Goal: Book appointment/travel/reservation

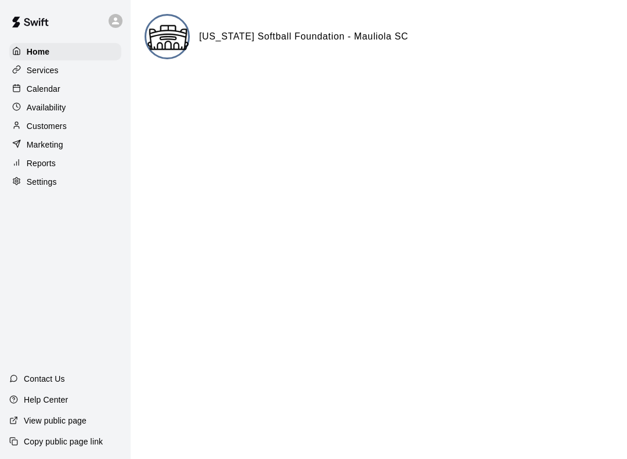
click at [58, 88] on p "Calendar" at bounding box center [44, 89] width 34 height 12
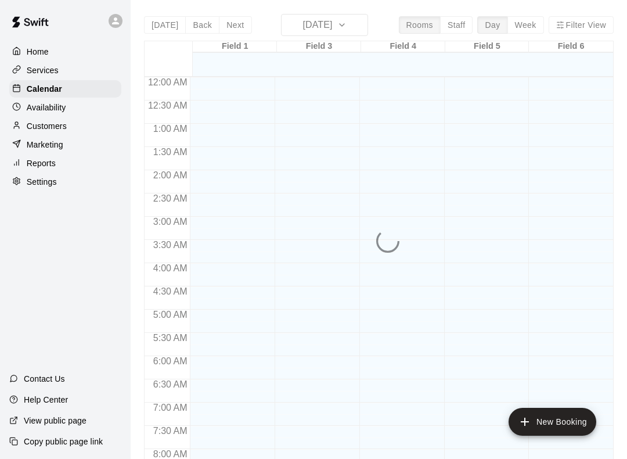
scroll to position [685, 0]
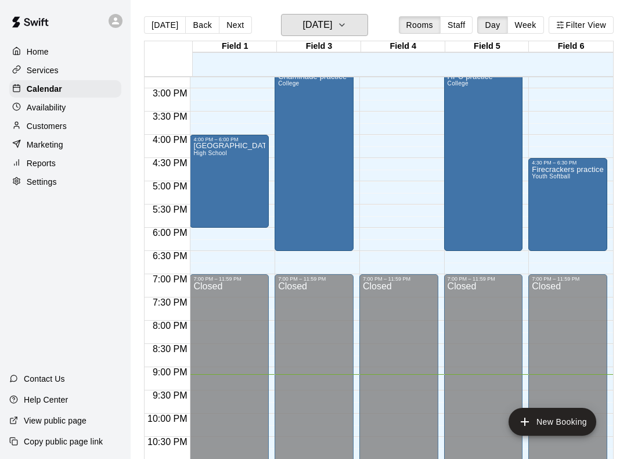
click at [347, 26] on icon "button" at bounding box center [341, 25] width 9 height 14
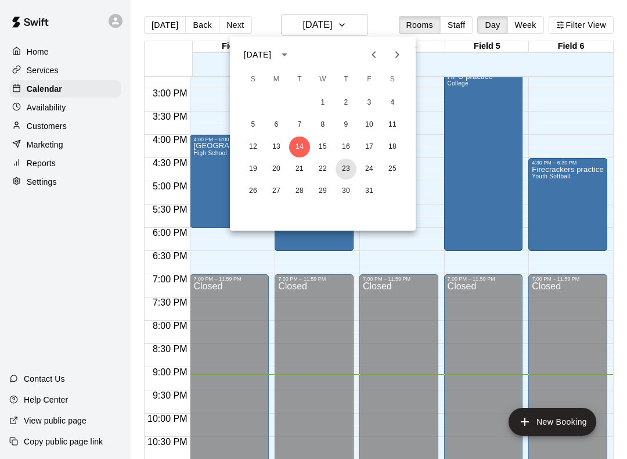
click at [347, 169] on button "23" at bounding box center [345, 168] width 21 height 21
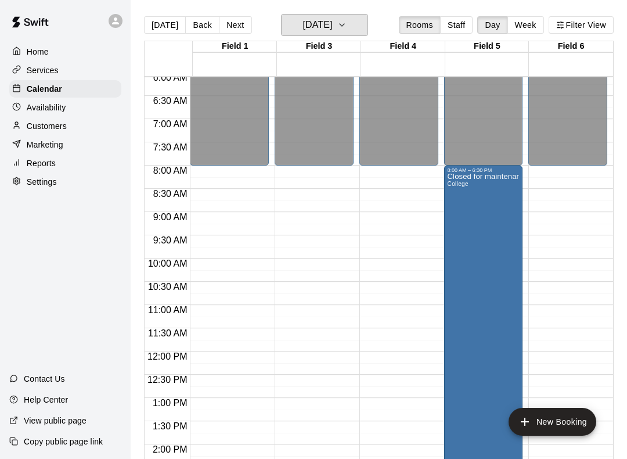
scroll to position [282, 0]
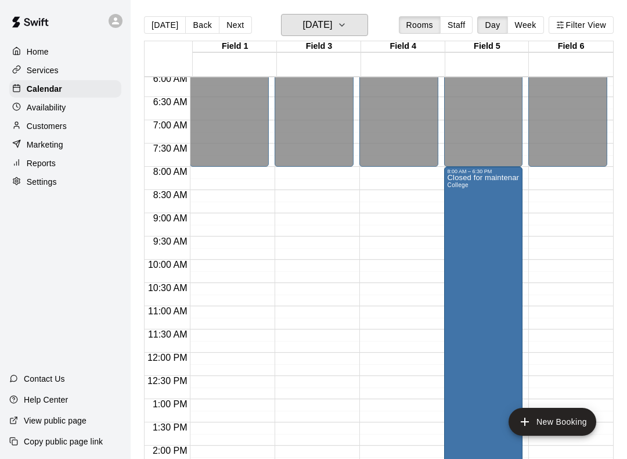
click at [344, 25] on icon "button" at bounding box center [342, 25] width 5 height 2
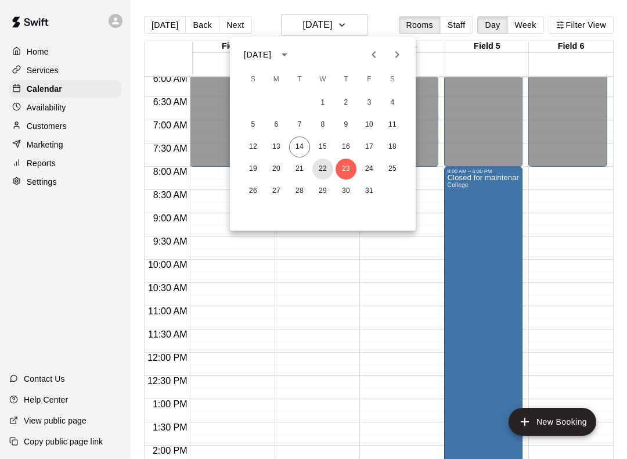
click at [314, 172] on button "22" at bounding box center [322, 168] width 21 height 21
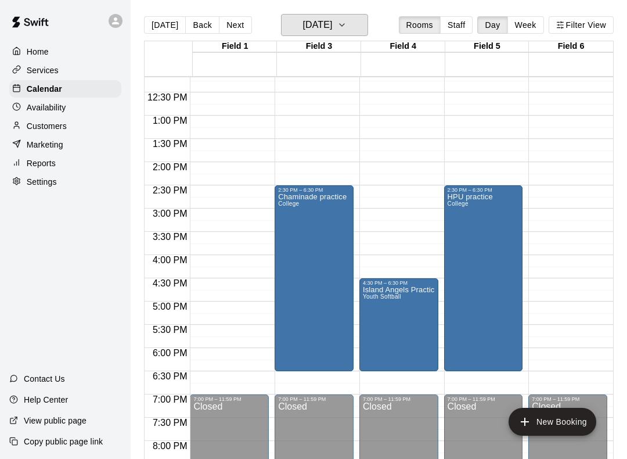
scroll to position [566, 0]
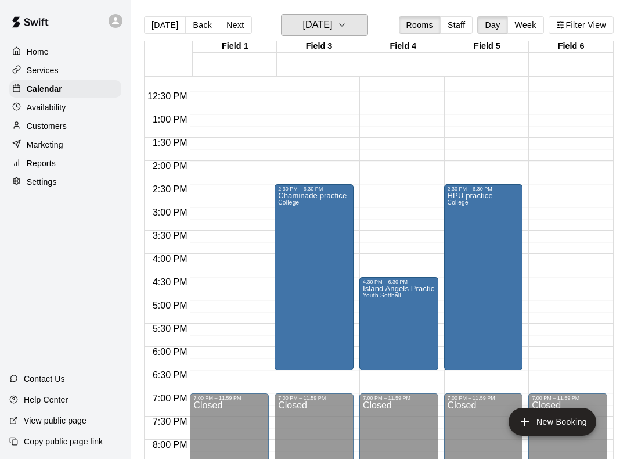
click at [347, 21] on icon "button" at bounding box center [341, 25] width 9 height 14
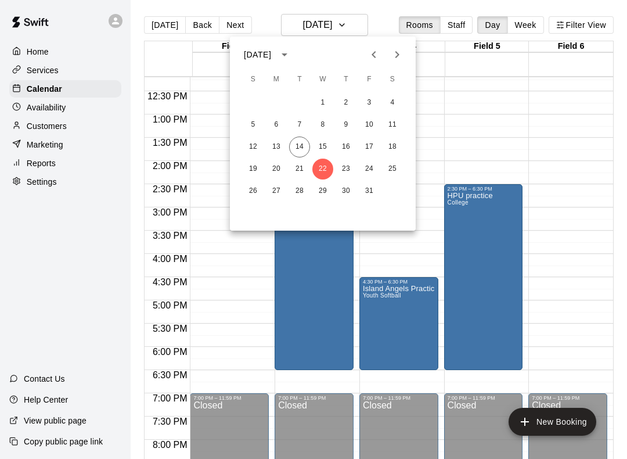
click at [575, 175] on div at bounding box center [313, 229] width 627 height 459
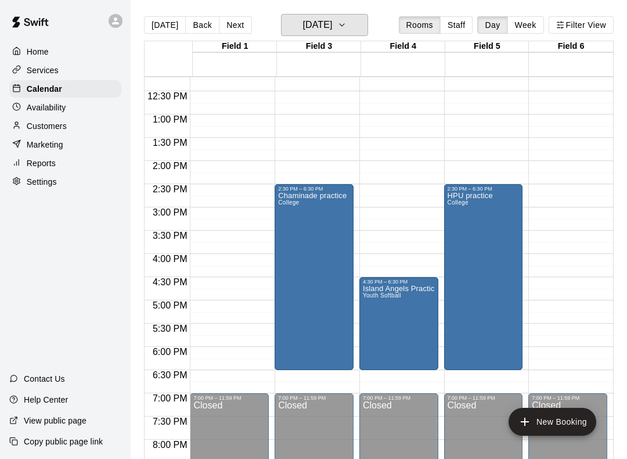
click at [344, 24] on icon "button" at bounding box center [342, 25] width 5 height 2
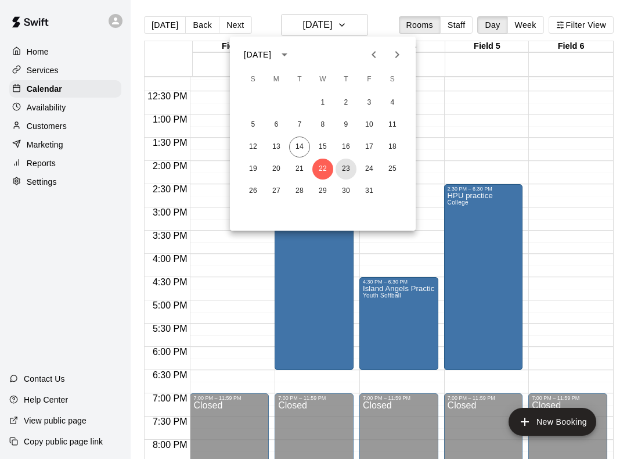
click at [349, 163] on button "23" at bounding box center [345, 168] width 21 height 21
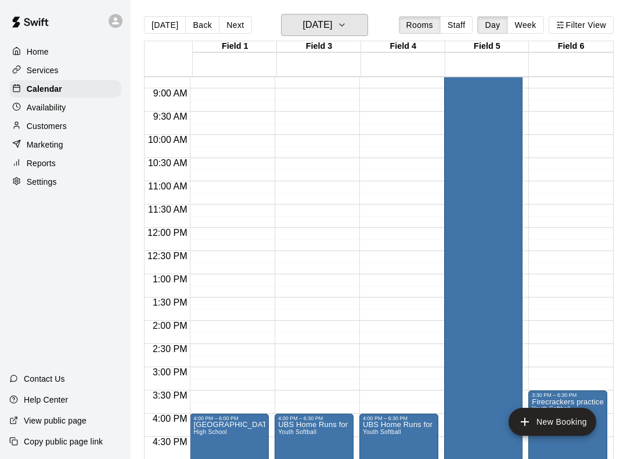
scroll to position [408, 0]
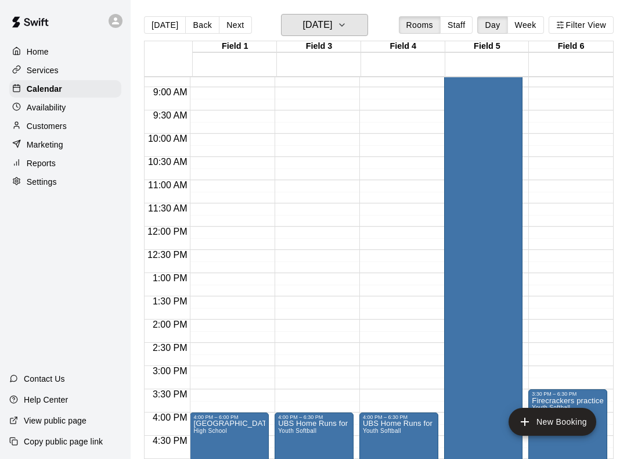
click at [347, 26] on icon "button" at bounding box center [341, 25] width 9 height 14
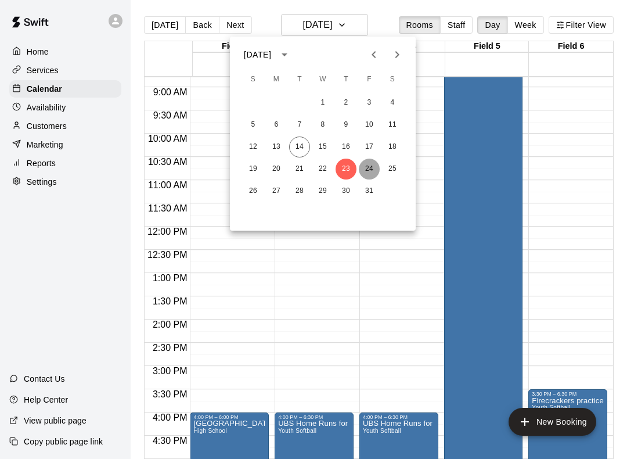
click at [371, 168] on button "24" at bounding box center [369, 168] width 21 height 21
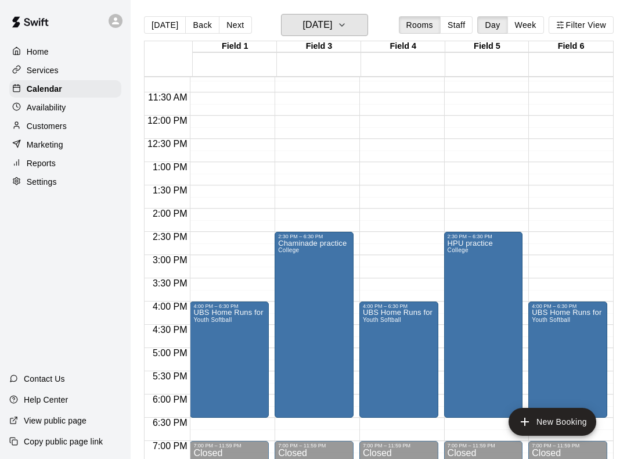
scroll to position [520, 0]
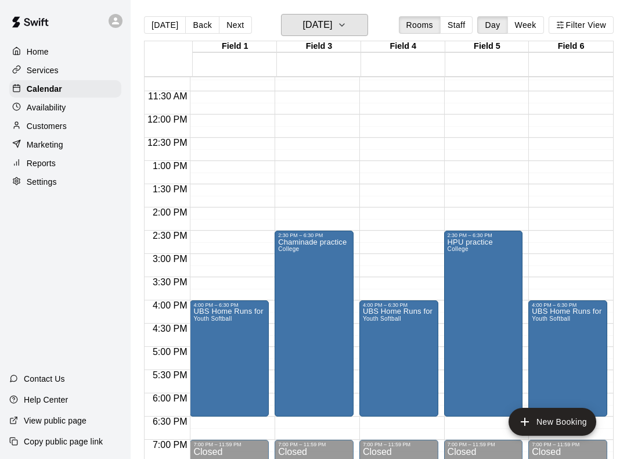
click at [347, 25] on icon "button" at bounding box center [341, 25] width 9 height 14
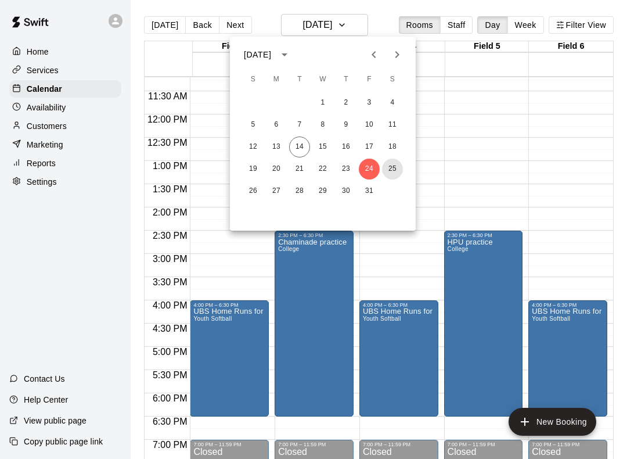
click at [393, 172] on button "25" at bounding box center [392, 168] width 21 height 21
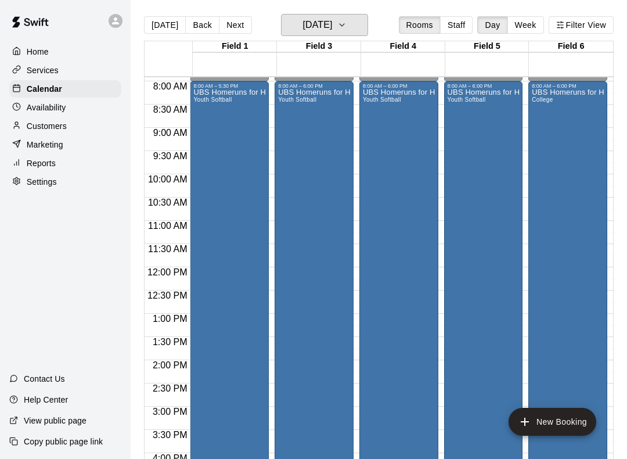
scroll to position [363, 0]
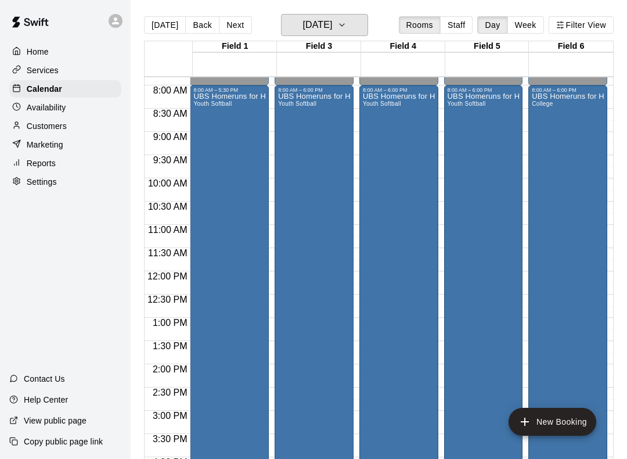
click at [347, 19] on icon "button" at bounding box center [341, 25] width 9 height 14
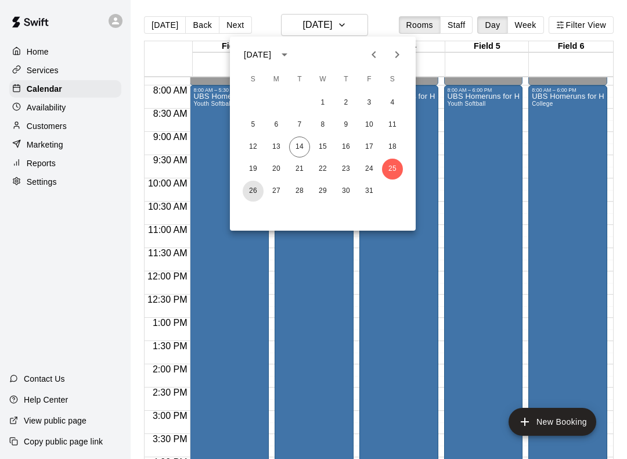
click at [257, 196] on button "26" at bounding box center [253, 191] width 21 height 21
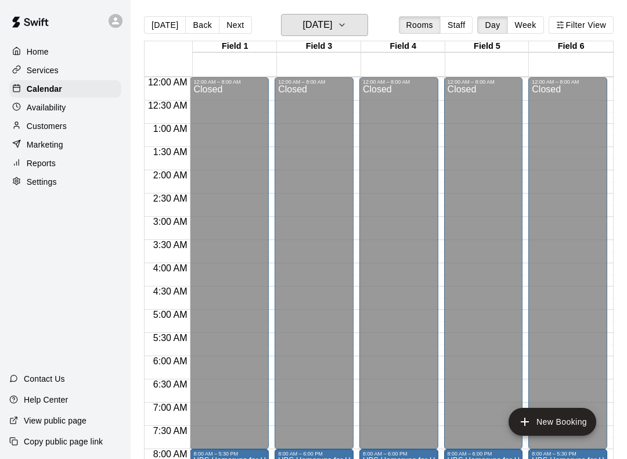
scroll to position [0, 0]
click at [347, 25] on icon "button" at bounding box center [341, 25] width 9 height 14
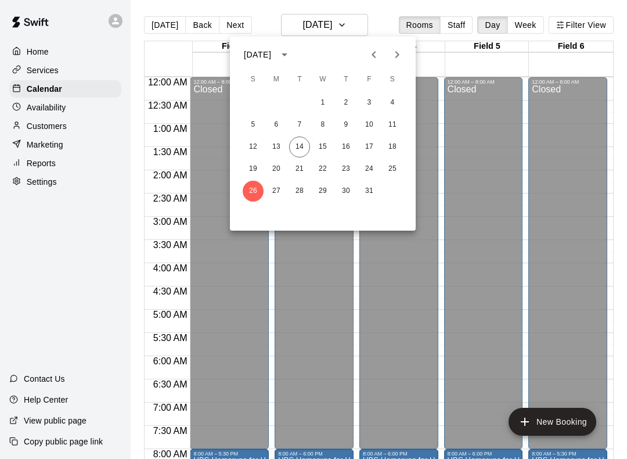
click at [376, 53] on icon "Previous month" at bounding box center [374, 55] width 14 height 14
click at [374, 55] on icon "Previous month" at bounding box center [374, 55] width 14 height 14
click at [398, 49] on icon "Next month" at bounding box center [397, 55] width 14 height 14
click at [401, 53] on icon "Next month" at bounding box center [397, 55] width 14 height 14
click at [351, 167] on button "23" at bounding box center [345, 168] width 21 height 21
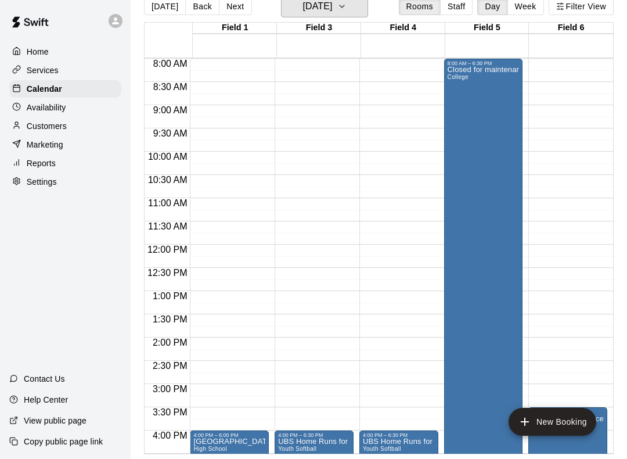
scroll to position [373, 0]
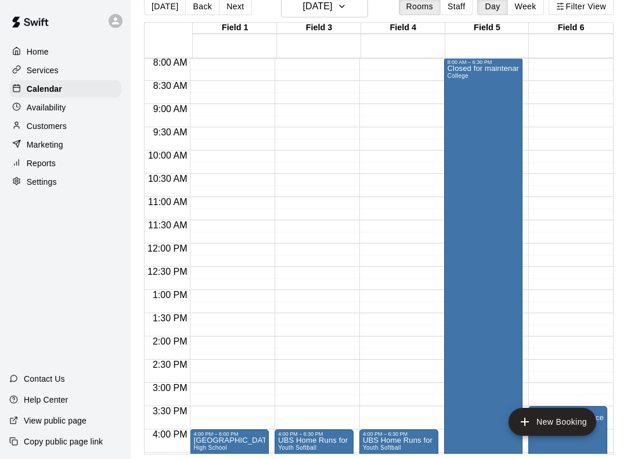
click at [496, 137] on div "Closed for maintenance College" at bounding box center [484, 294] width 72 height 459
click at [467, 81] on button "edit" at bounding box center [459, 78] width 23 height 23
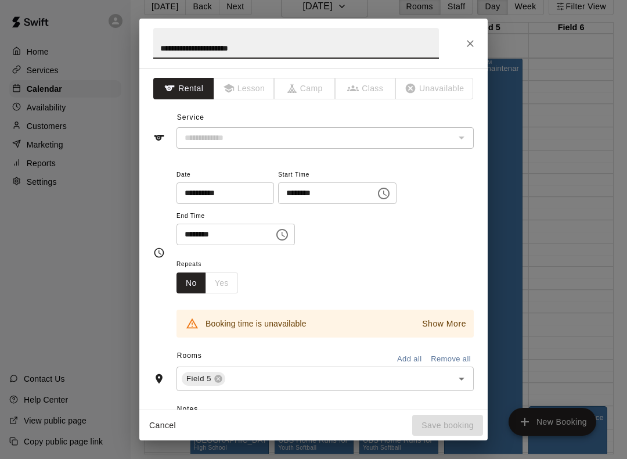
type input "*******"
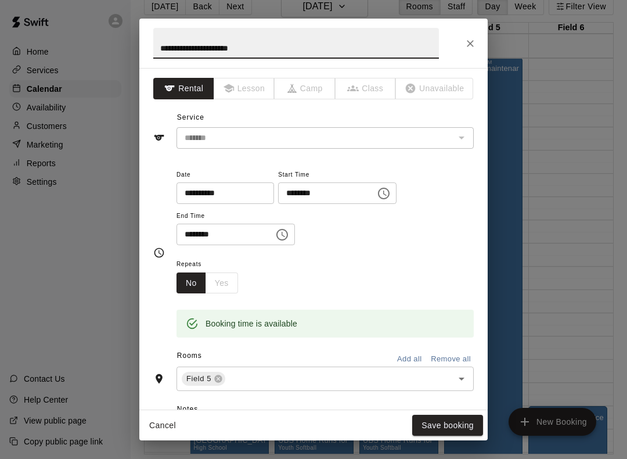
scroll to position [0, 0]
click at [471, 44] on icon "Close" at bounding box center [470, 43] width 7 height 7
